Goal: Navigation & Orientation: Find specific page/section

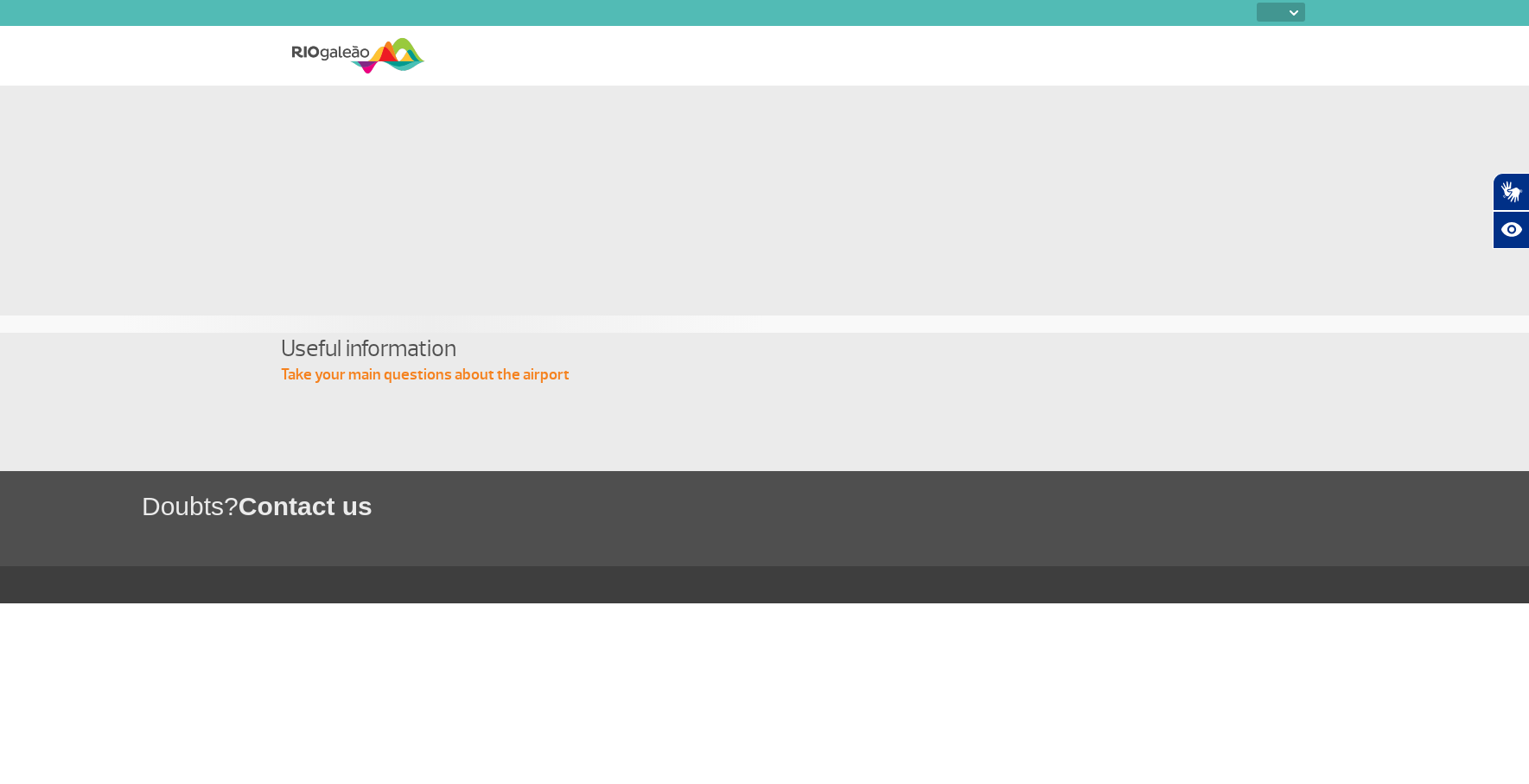
click at [393, 54] on img at bounding box center [358, 55] width 133 height 42
click at [1286, 11] on select "PT ENG ESP" at bounding box center [1281, 12] width 48 height 19
select select "en"
click at [1257, 3] on select "PT ENG ESP" at bounding box center [1281, 12] width 48 height 19
select select "en"
